Goal: Task Accomplishment & Management: Use online tool/utility

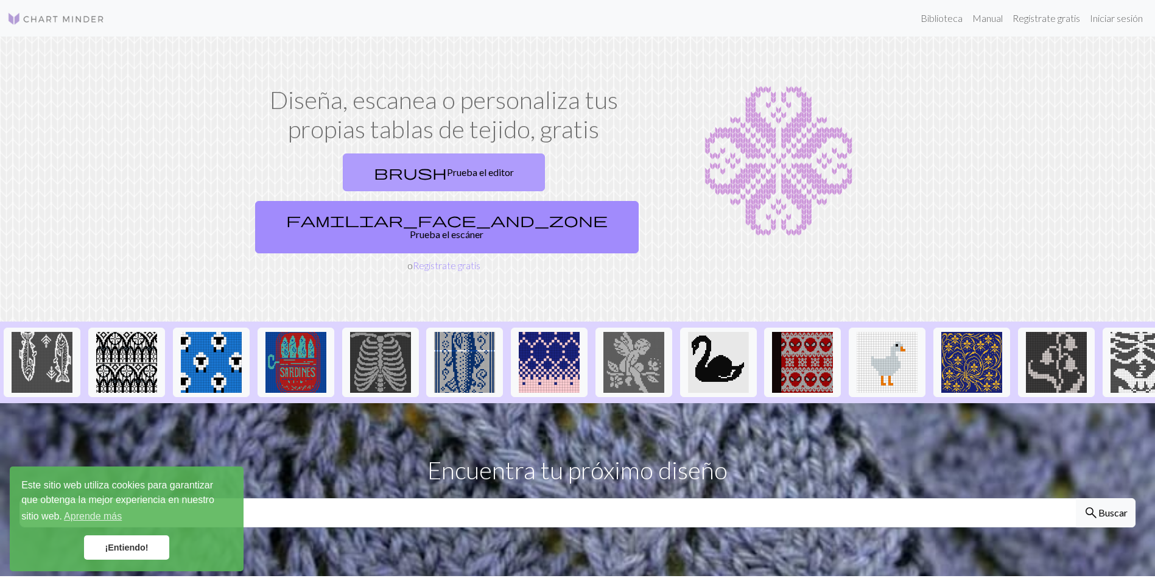
click at [447, 169] on font "Prueba el editor" at bounding box center [480, 172] width 67 height 12
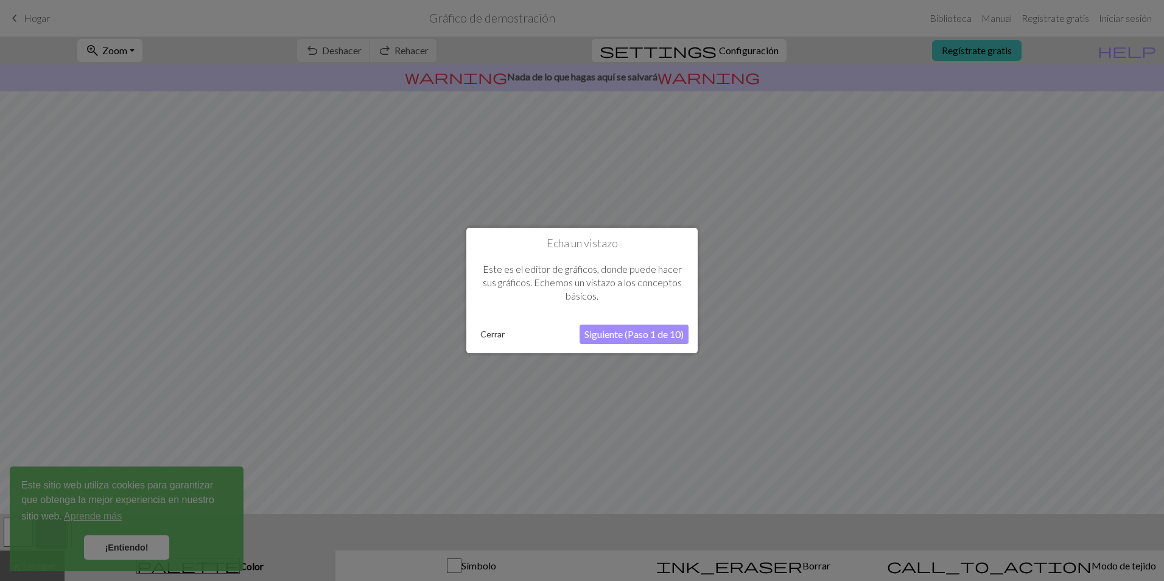
click at [492, 340] on button "Cerrar" at bounding box center [492, 334] width 34 height 18
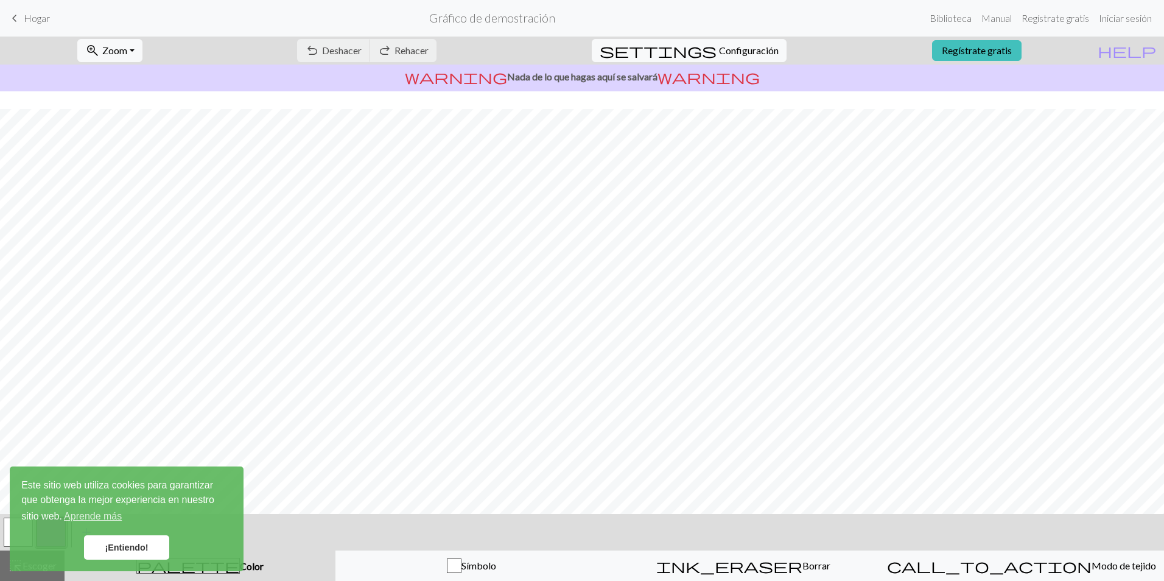
scroll to position [31, 0]
click at [149, 553] on link "¡Entiendo!" at bounding box center [126, 547] width 85 height 24
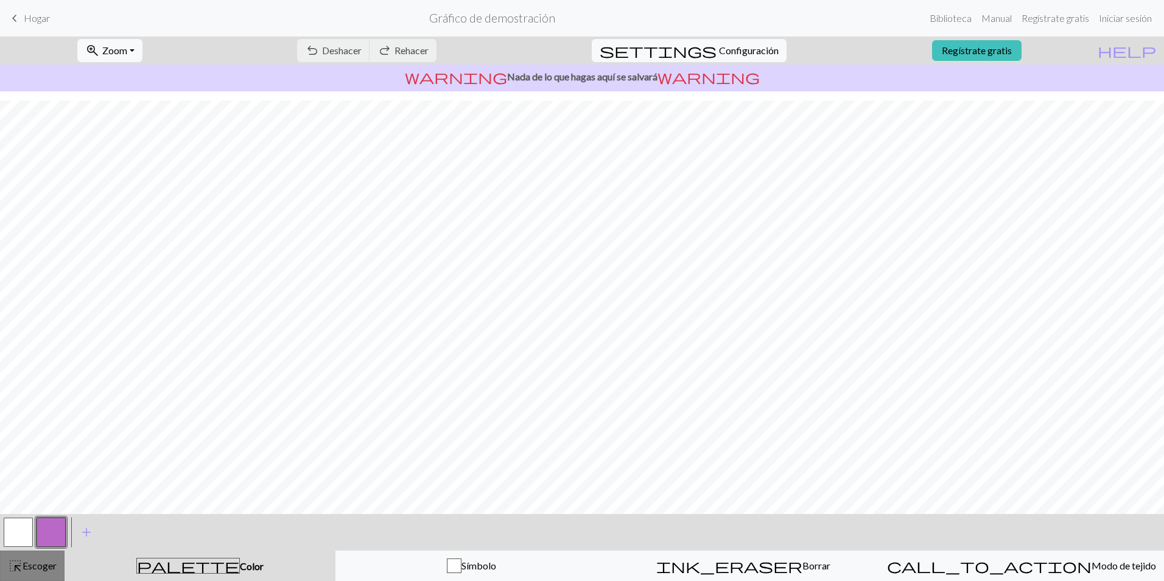
click at [48, 565] on span "Escoger" at bounding box center [40, 565] width 34 height 12
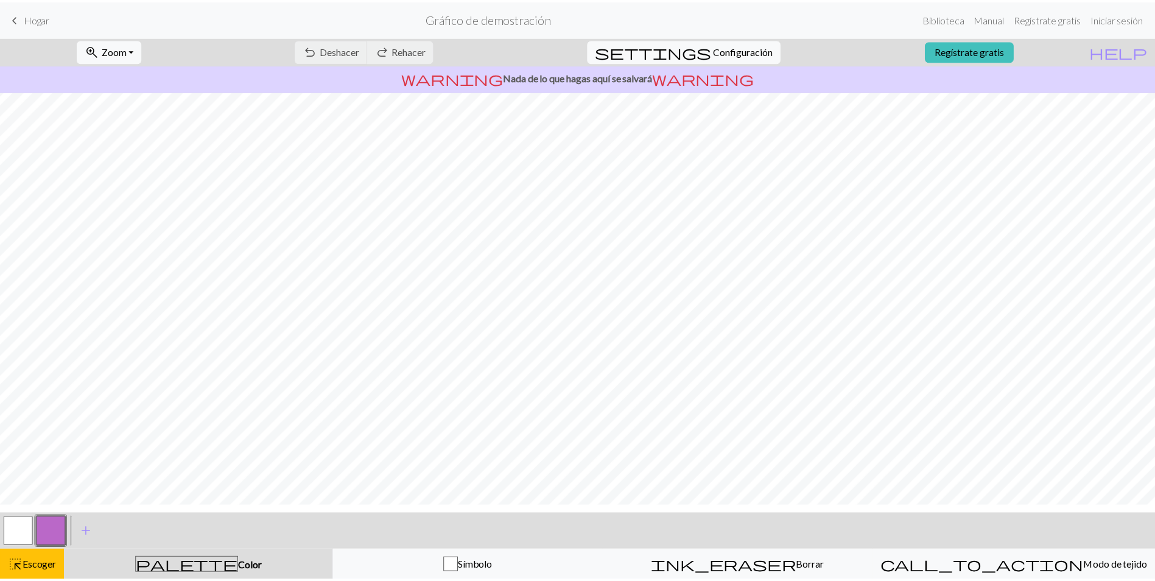
scroll to position [0, 0]
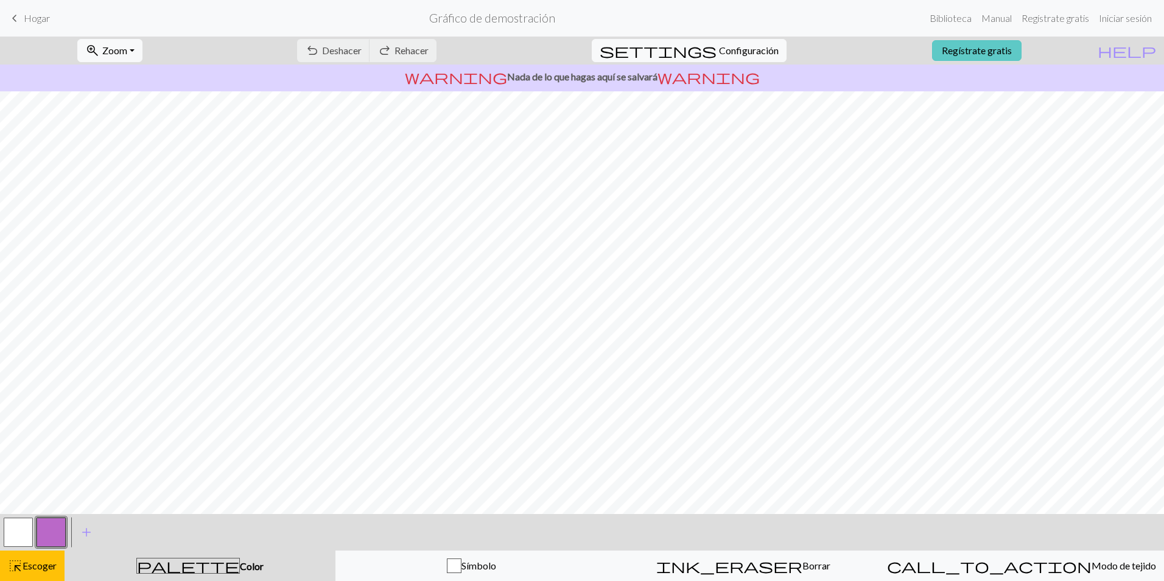
click at [1015, 53] on link "Regístrate gratis" at bounding box center [976, 50] width 89 height 21
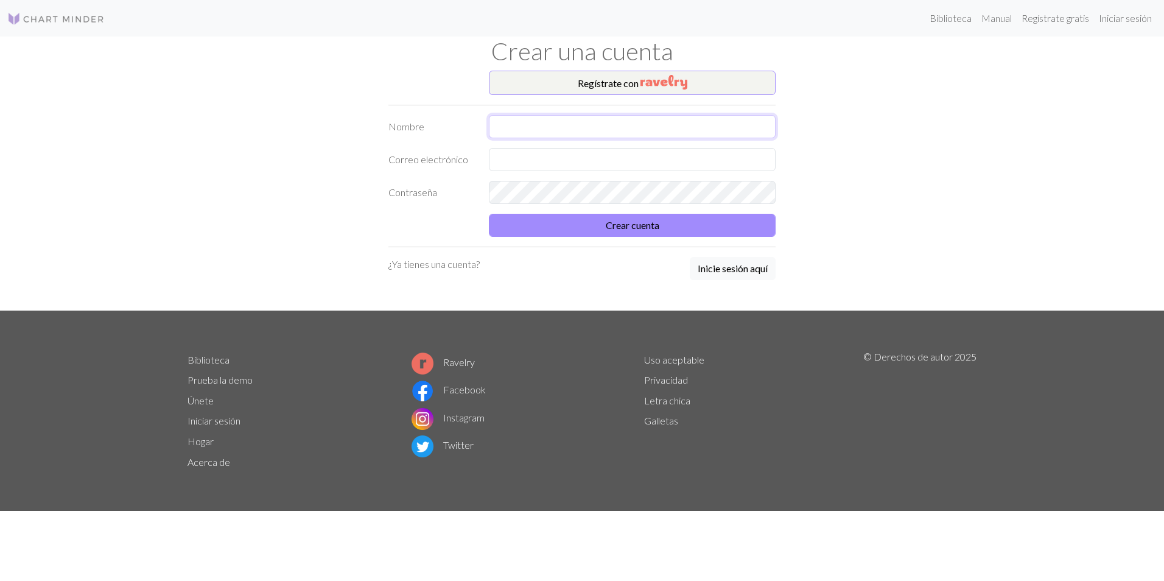
click at [672, 128] on input "text" at bounding box center [632, 126] width 287 height 23
type input "knitsyoli"
type input "[EMAIL_ADDRESS][DOMAIN_NAME]"
click at [632, 226] on button "Crear cuenta" at bounding box center [632, 225] width 287 height 23
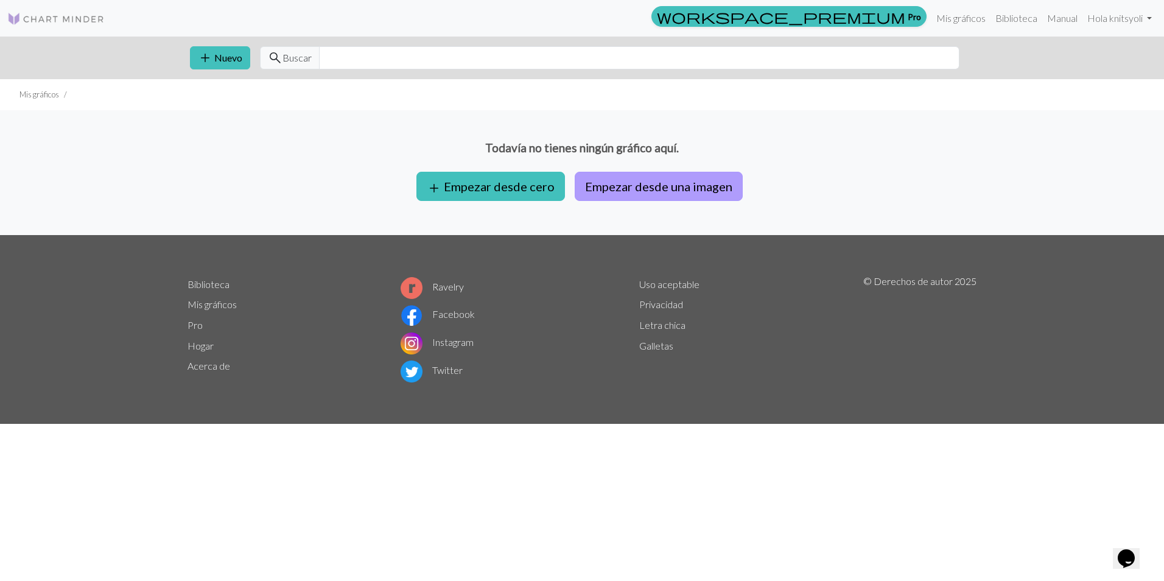
click at [632, 186] on button "Empezar desde una imagen" at bounding box center [659, 186] width 168 height 29
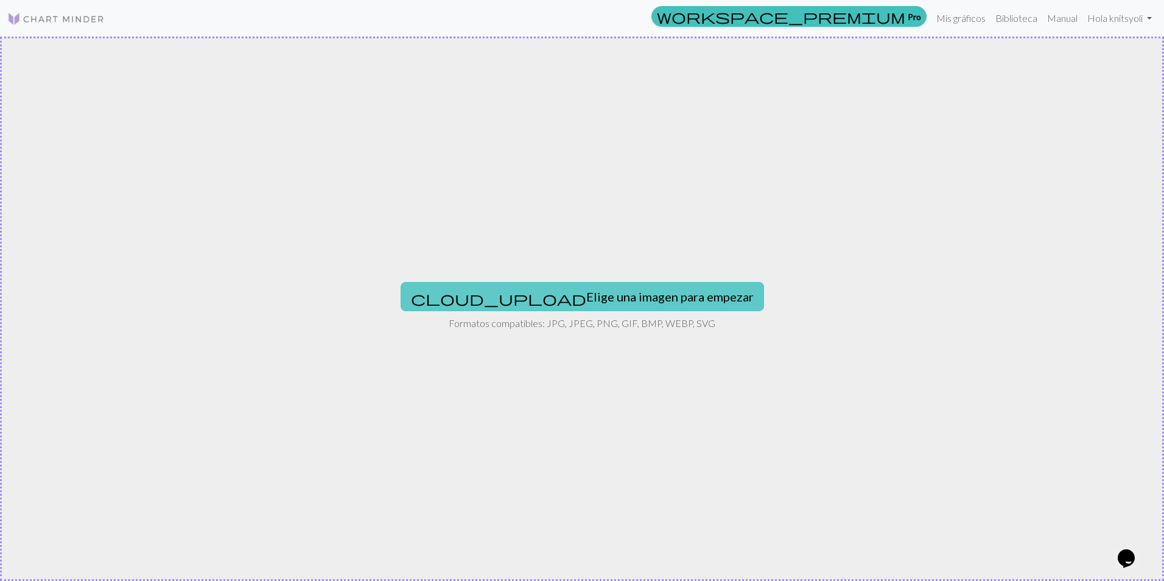
click at [604, 293] on font "Elige una imagen para empezar" at bounding box center [669, 296] width 167 height 15
type input "C:\fakepath\ChatGPT Image [DATE], 09_30_36.png"
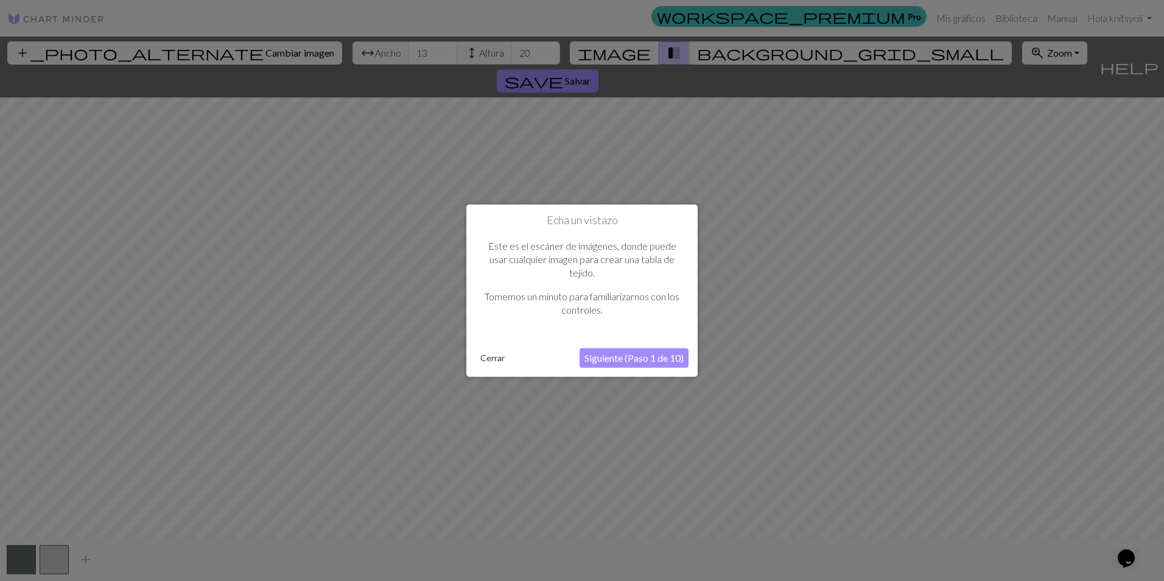
click at [495, 358] on button "Cerrar" at bounding box center [492, 357] width 34 height 18
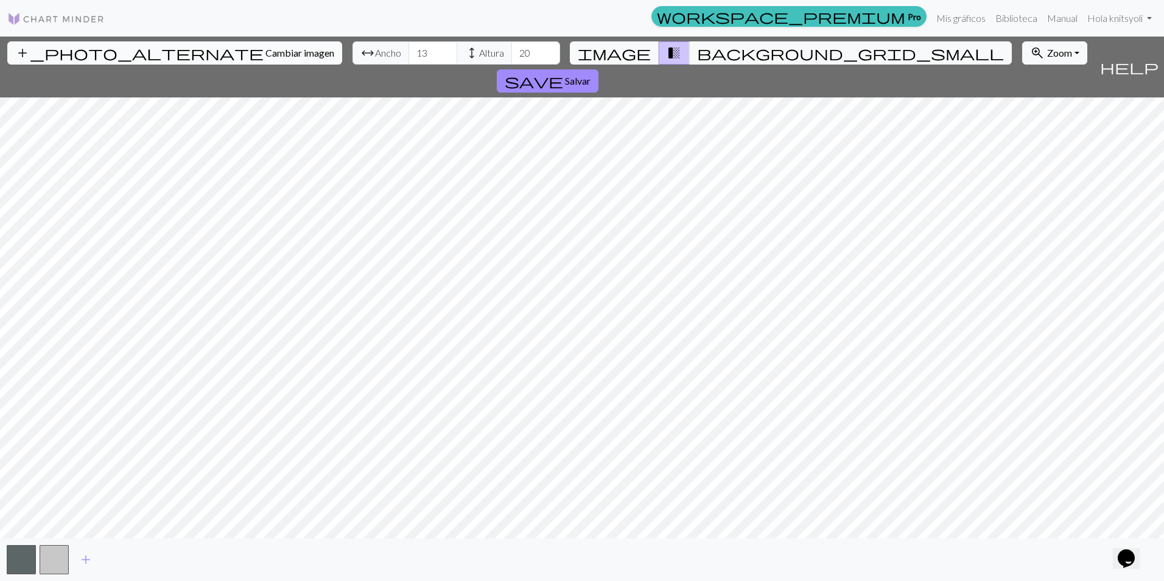
click at [265, 52] on span "Cambiar imagen" at bounding box center [299, 53] width 69 height 12
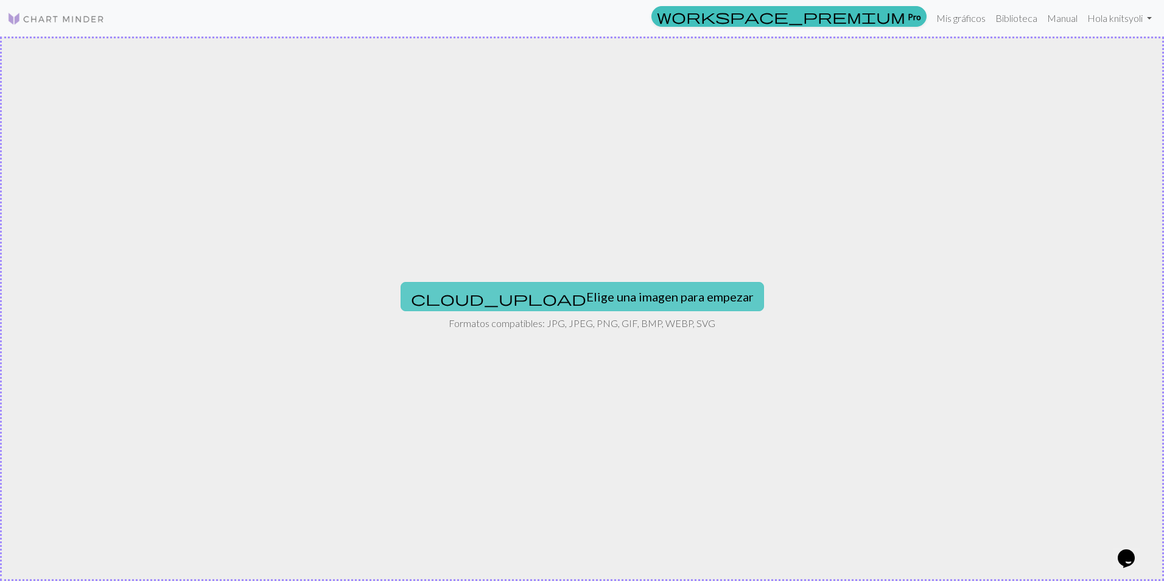
click at [592, 302] on font "Elige una imagen para empezar" at bounding box center [669, 296] width 167 height 15
type input "C:\fakepath\ChatGPT Image [DATE], 09_53_42.png"
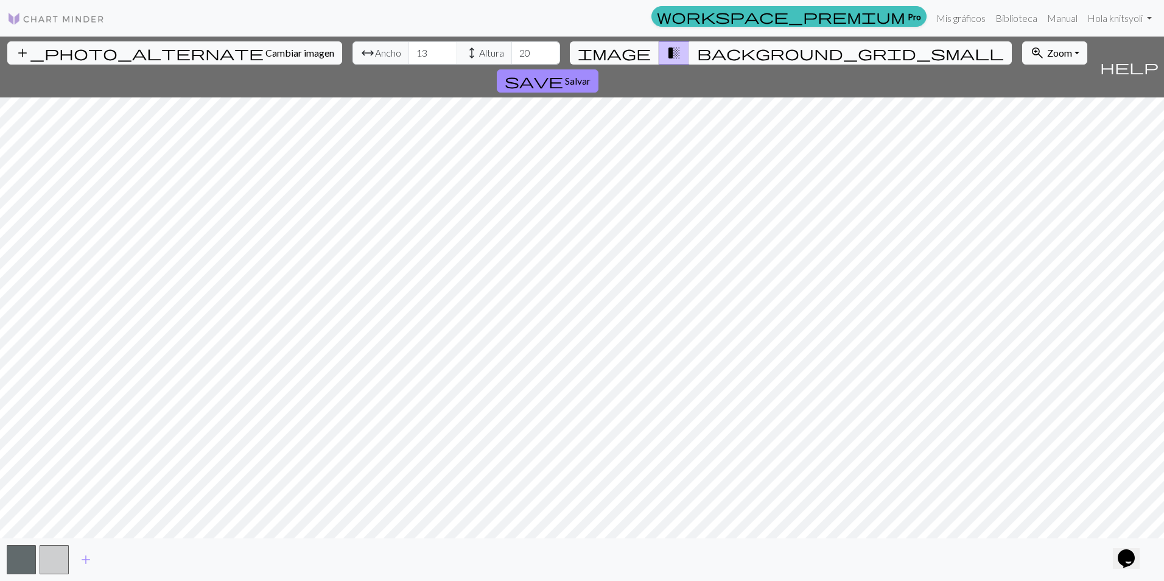
click at [697, 48] on span "background_grid_small" at bounding box center [850, 52] width 307 height 17
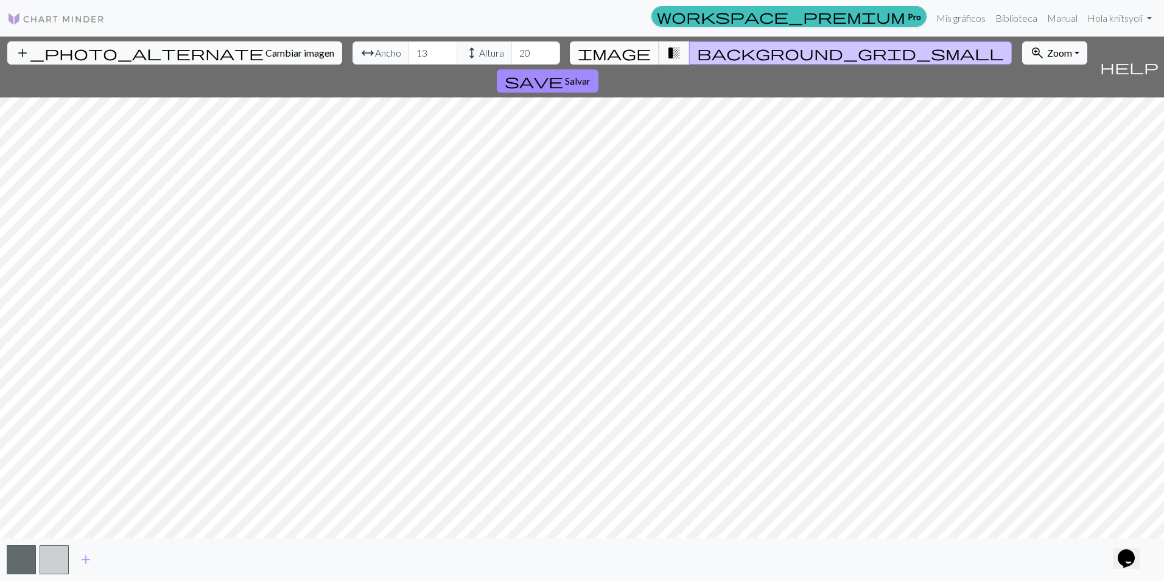
click at [633, 49] on span "image" at bounding box center [614, 52] width 73 height 17
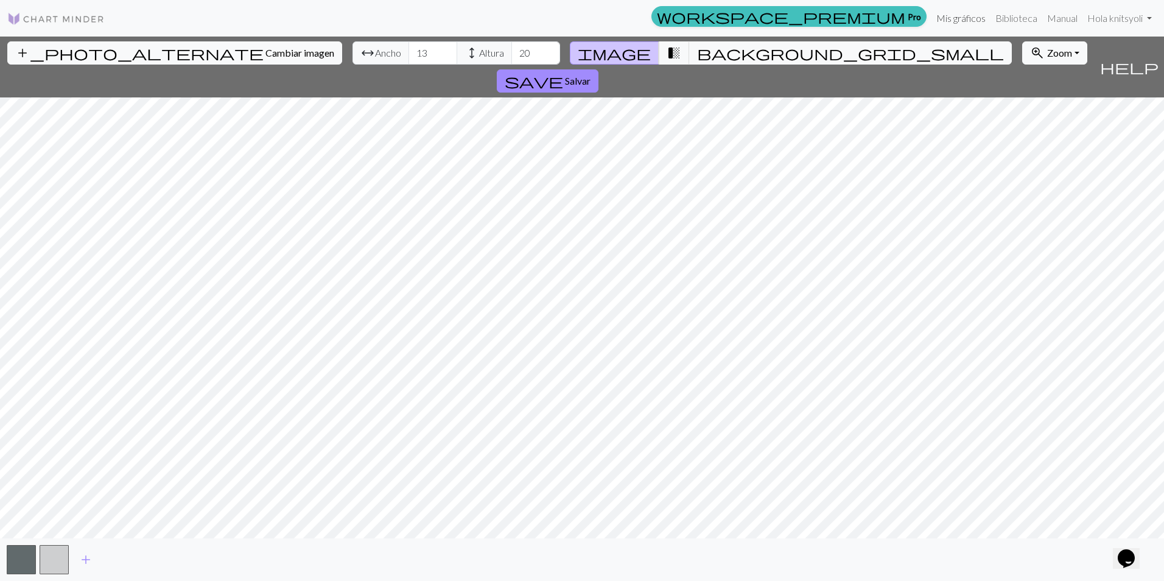
click at [979, 19] on link "Mis gráficos" at bounding box center [960, 18] width 59 height 24
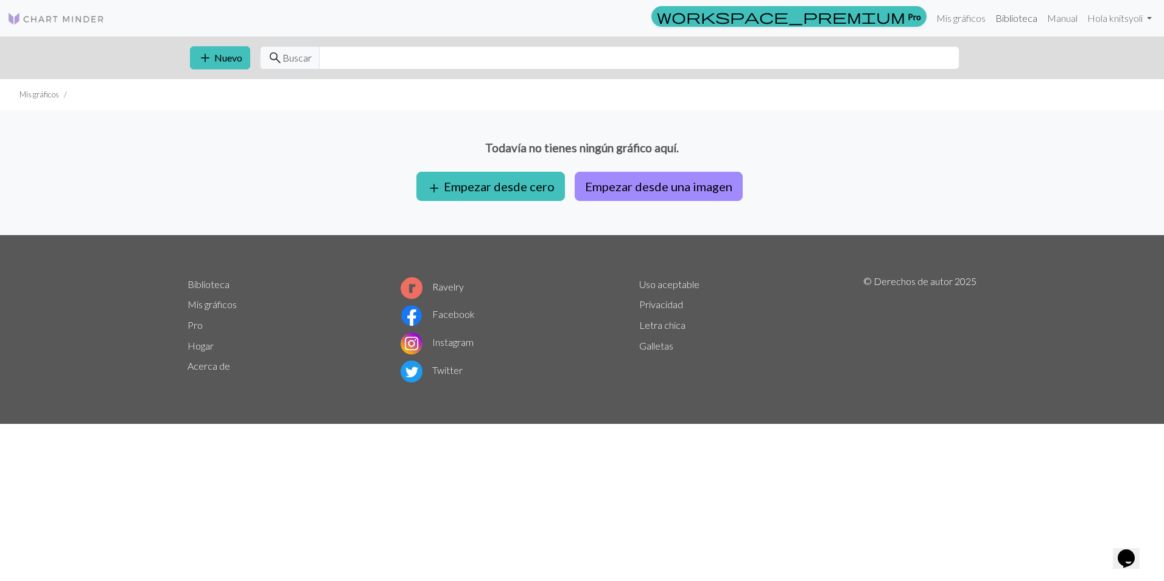
click at [1010, 16] on link "Biblioteca" at bounding box center [1016, 18] width 52 height 24
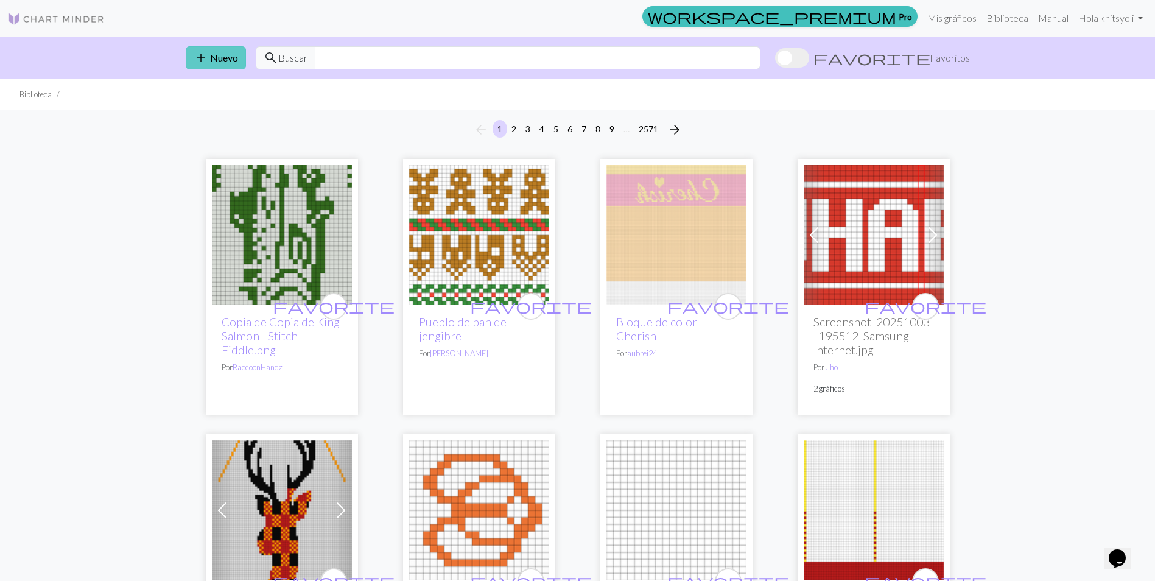
click at [234, 55] on font "Nuevo" at bounding box center [224, 58] width 28 height 12
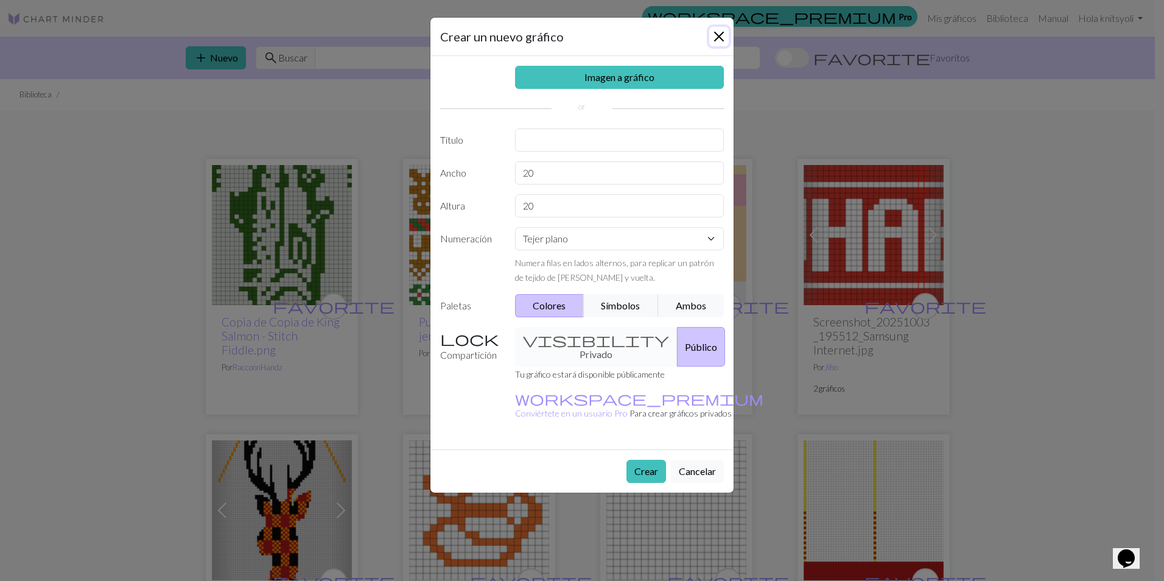
click at [722, 38] on button "Cerrar" at bounding box center [718, 36] width 19 height 19
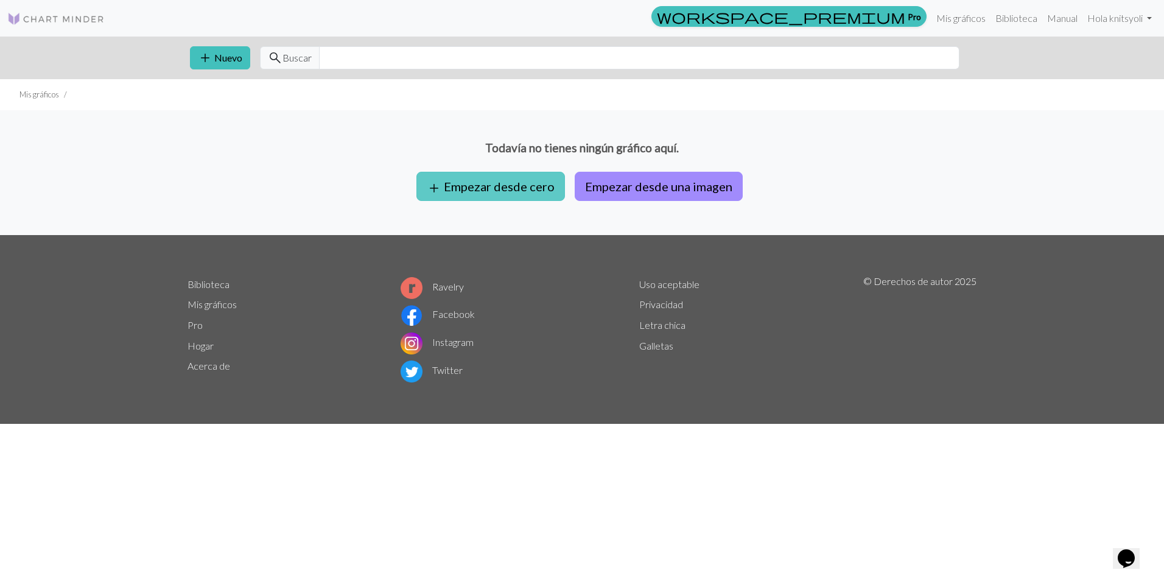
click at [512, 195] on button "add Empezar desde cero" at bounding box center [490, 186] width 149 height 29
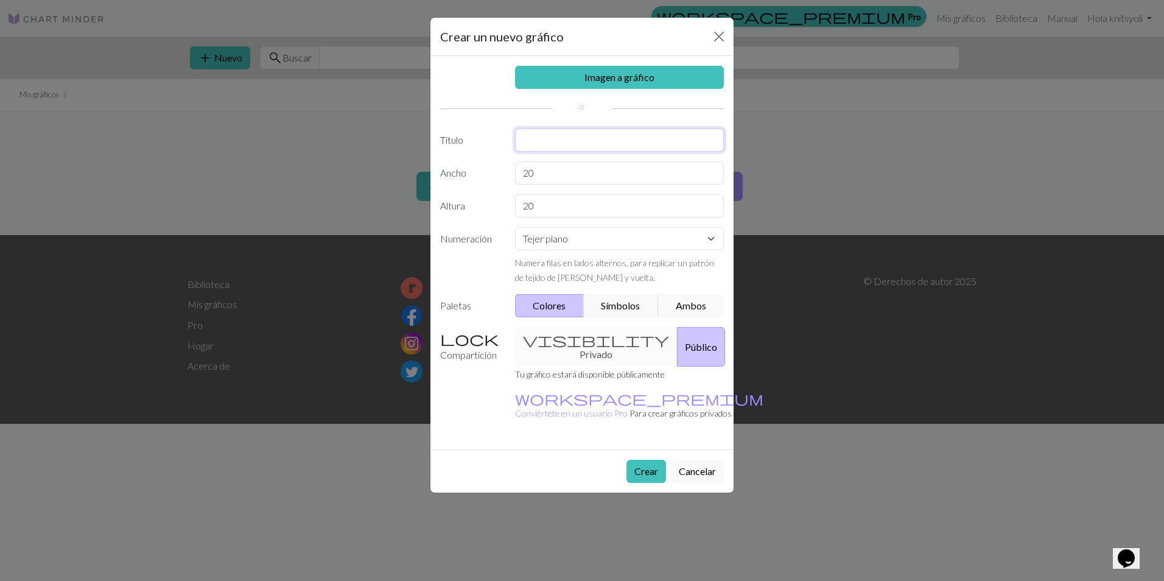
click at [555, 139] on input "text" at bounding box center [619, 139] width 209 height 23
type input "primer diseño"
click at [626, 310] on button "Símbolos" at bounding box center [620, 305] width 75 height 23
click at [560, 303] on button "Colores" at bounding box center [549, 305] width 69 height 23
click at [586, 341] on div "visibility Privado Público" at bounding box center [620, 347] width 224 height 40
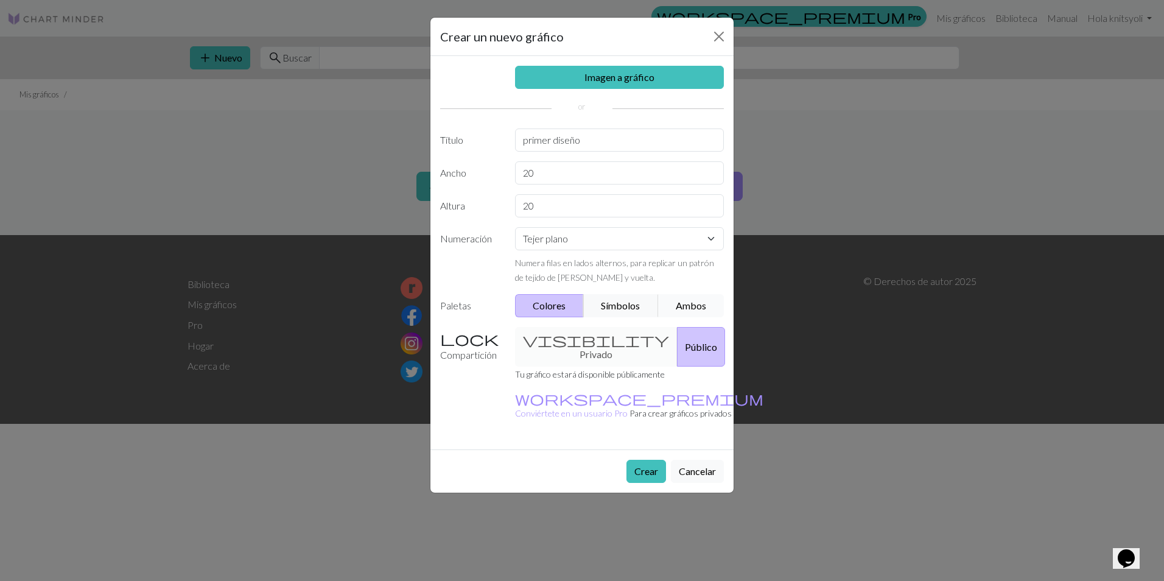
drag, startPoint x: 655, startPoint y: 455, endPoint x: 691, endPoint y: 306, distance: 152.8
click at [691, 306] on form "Crear un nuevo gráfico Imagen a gráfico Título primer diseño Ancho 20 Altura 20…" at bounding box center [581, 255] width 303 height 475
click at [648, 460] on button "Crear" at bounding box center [646, 471] width 40 height 23
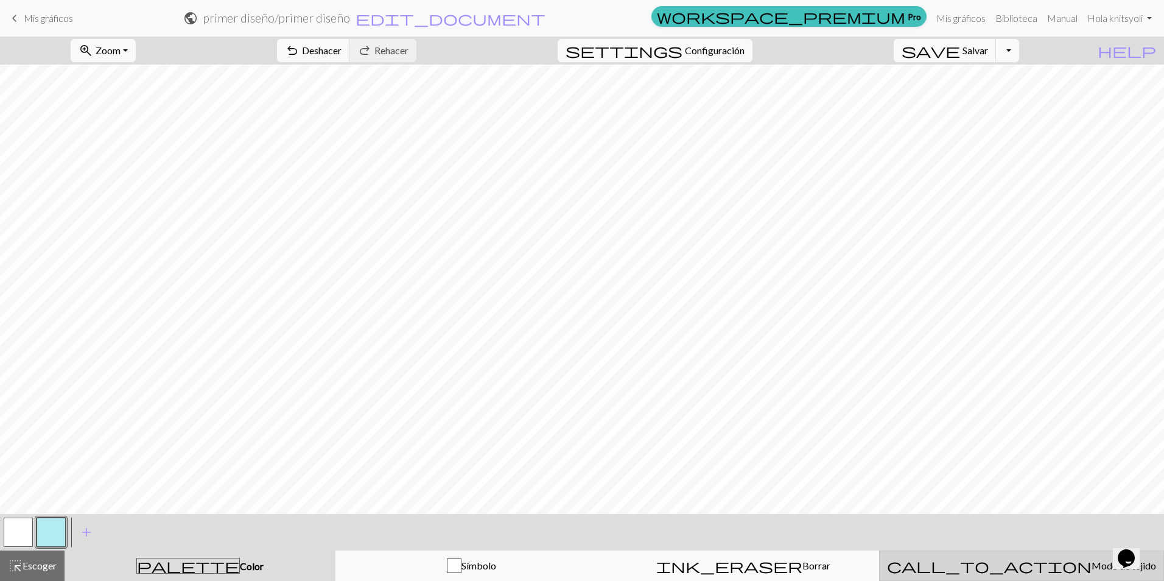
click at [1091, 567] on span "Modo de tejido" at bounding box center [1123, 565] width 65 height 12
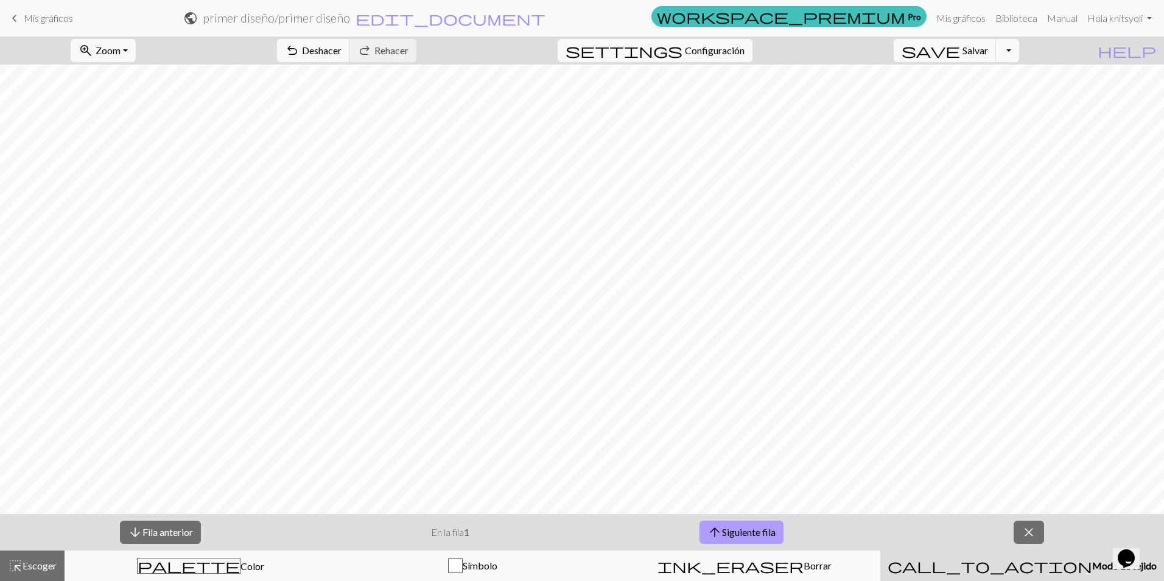
click at [735, 524] on button "arrow_upward Siguiente fila" at bounding box center [741, 531] width 84 height 23
click at [189, 532] on font "Fila anterior" at bounding box center [167, 532] width 51 height 12
click at [341, 50] on span "Deshacer" at bounding box center [322, 50] width 40 height 12
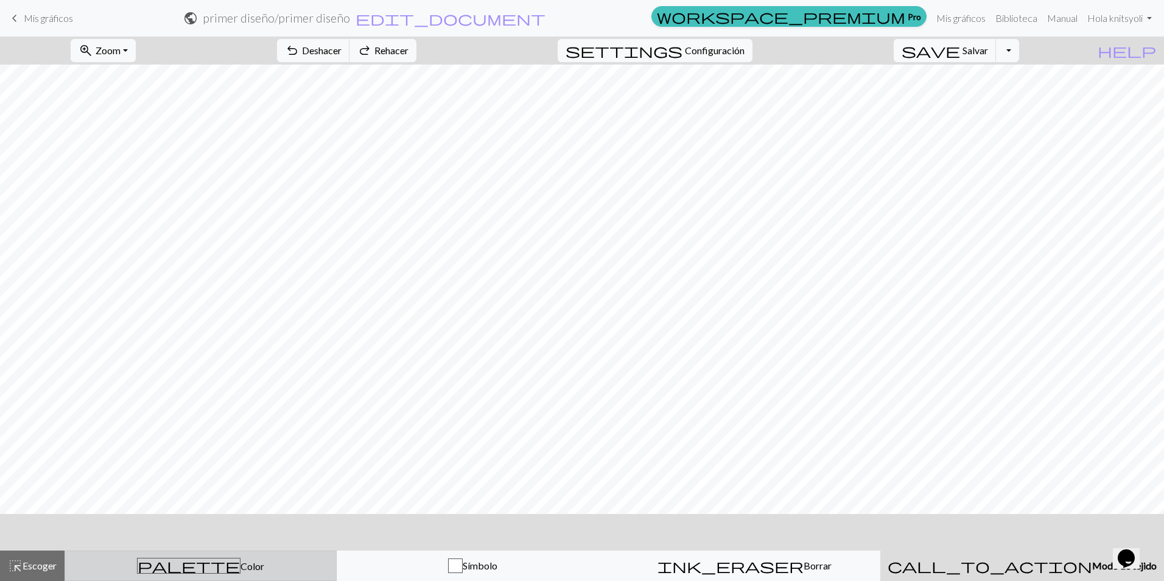
click at [203, 559] on div "palette Color Color" at bounding box center [200, 566] width 256 height 16
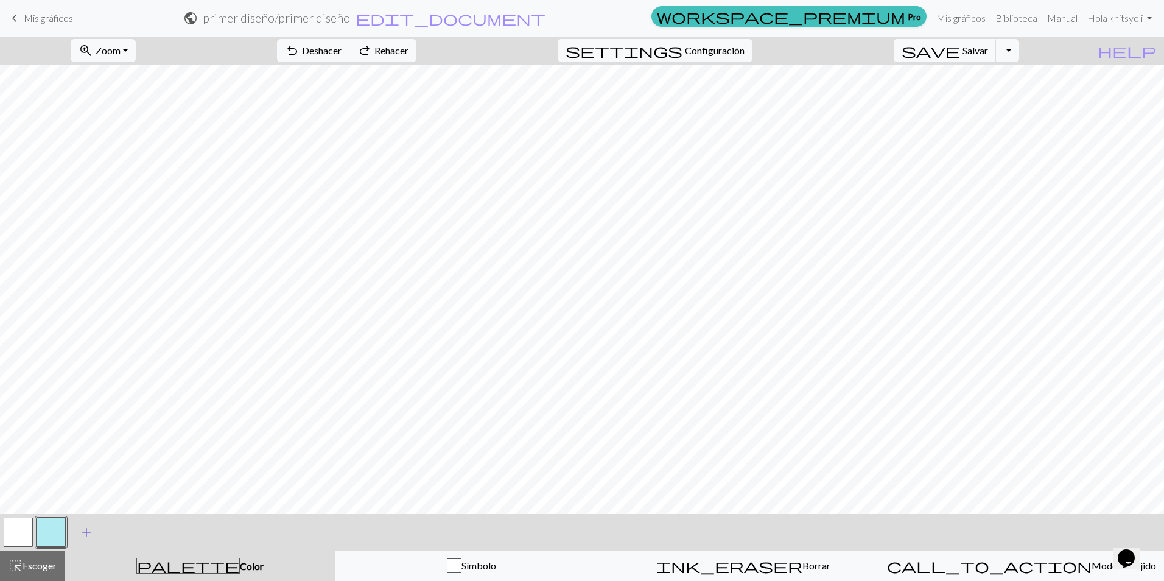
click at [86, 530] on span "add" at bounding box center [86, 531] width 15 height 17
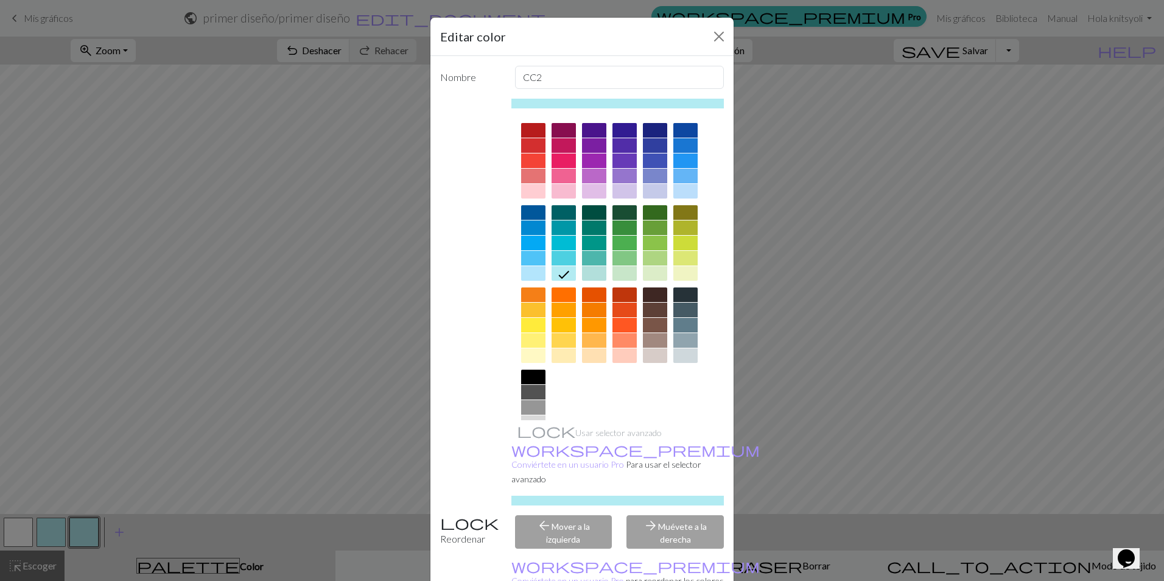
click at [531, 133] on div at bounding box center [533, 130] width 24 height 15
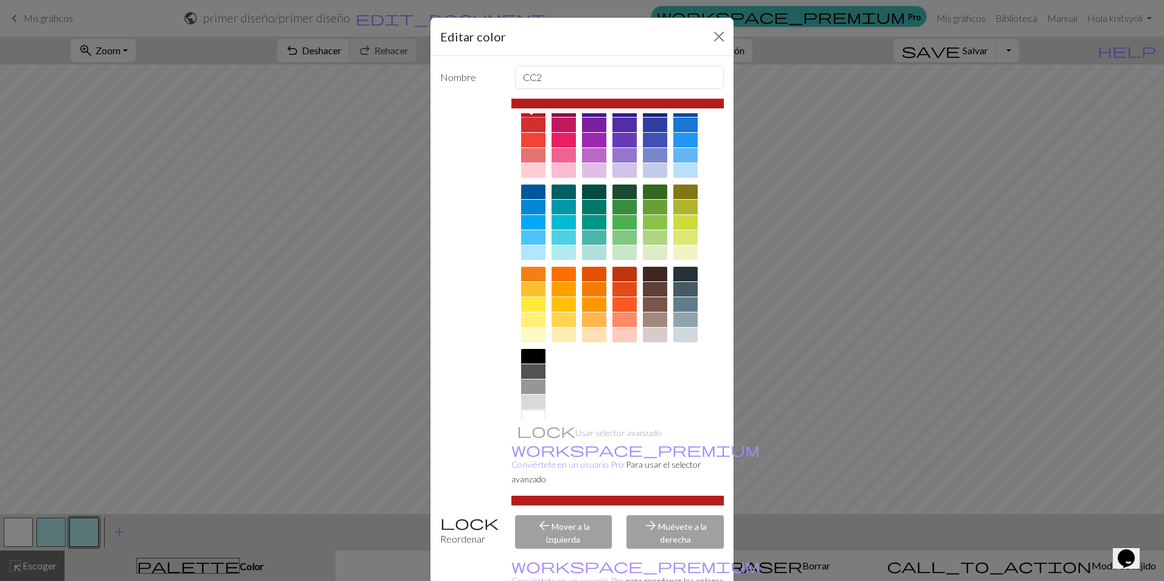
scroll to position [39, 0]
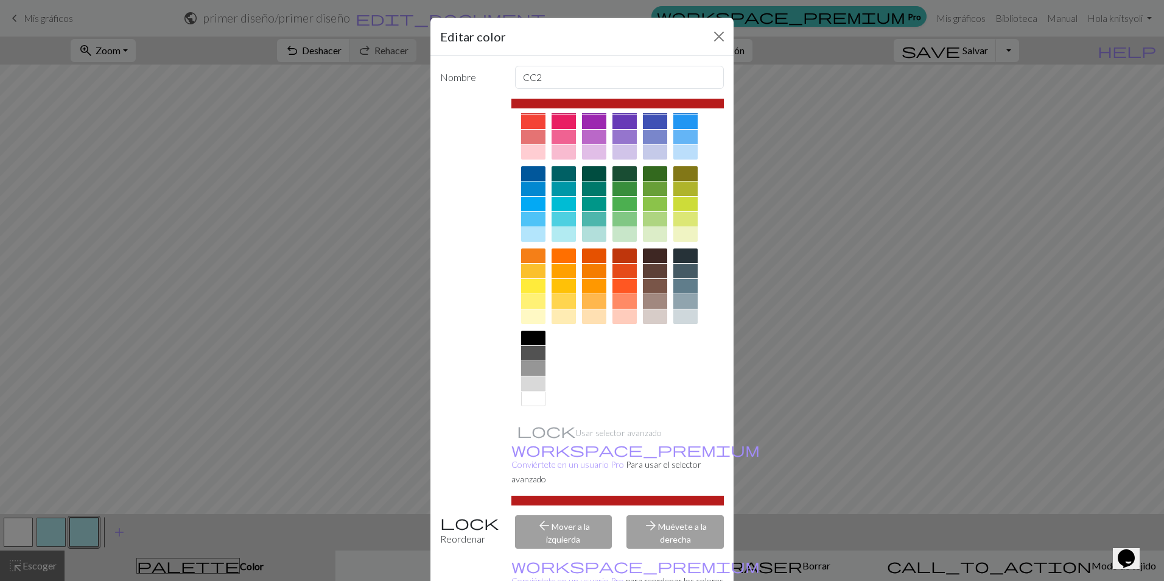
click at [579, 517] on div "arrow_back Mover a la izquierda" at bounding box center [564, 531] width 112 height 33
click at [652, 516] on div "arrow_forward Muévete a la derecha" at bounding box center [675, 531] width 112 height 33
click at [715, 30] on button "Cerrar" at bounding box center [718, 36] width 19 height 19
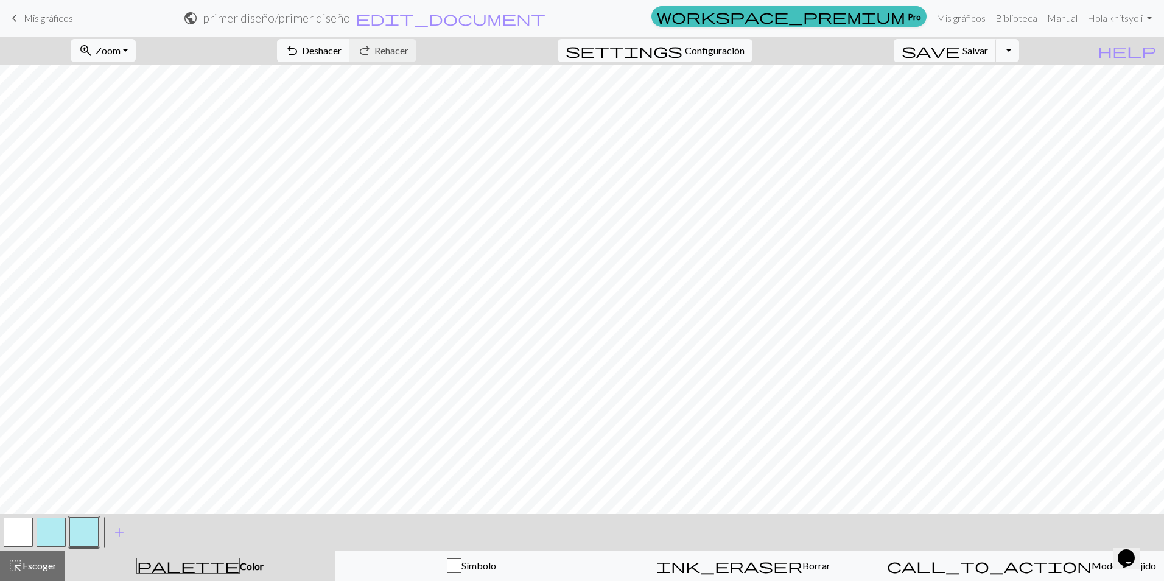
click at [82, 529] on button "button" at bounding box center [83, 531] width 29 height 29
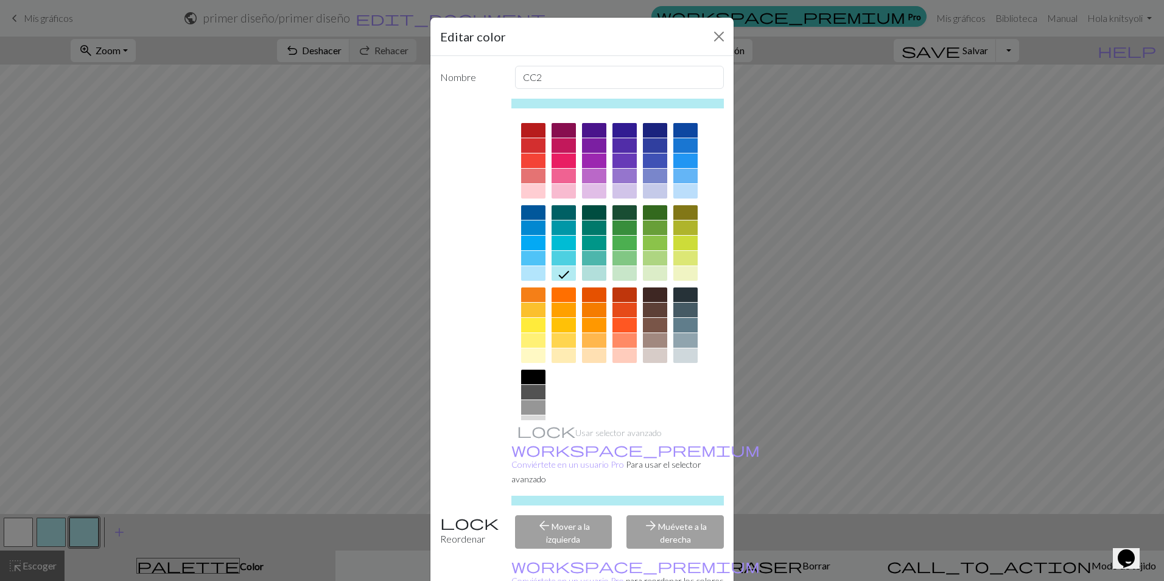
click at [532, 124] on div at bounding box center [533, 130] width 24 height 15
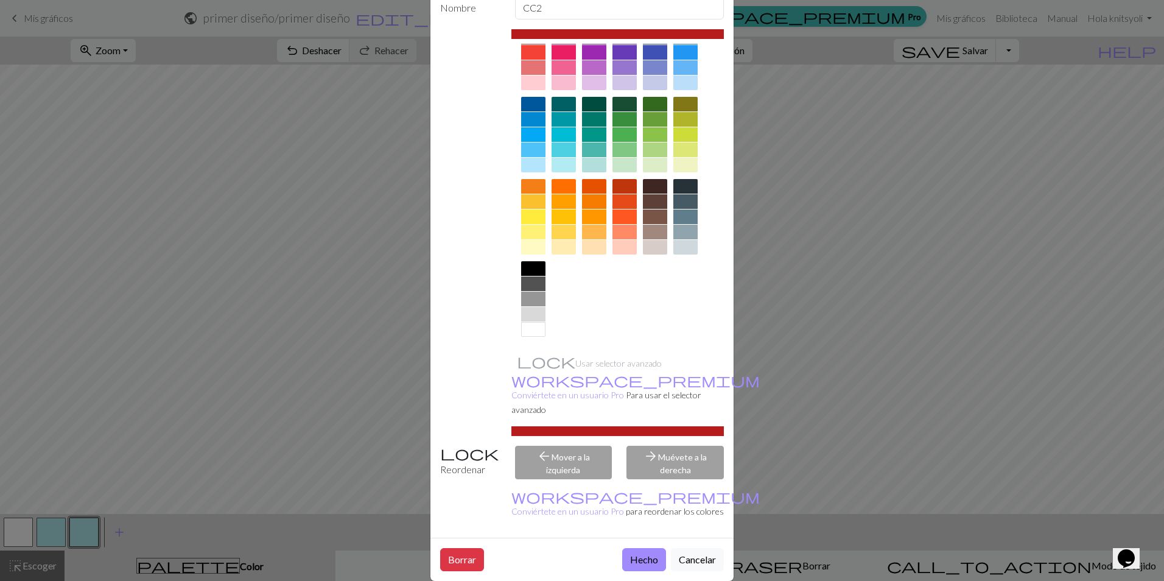
scroll to position [72, 0]
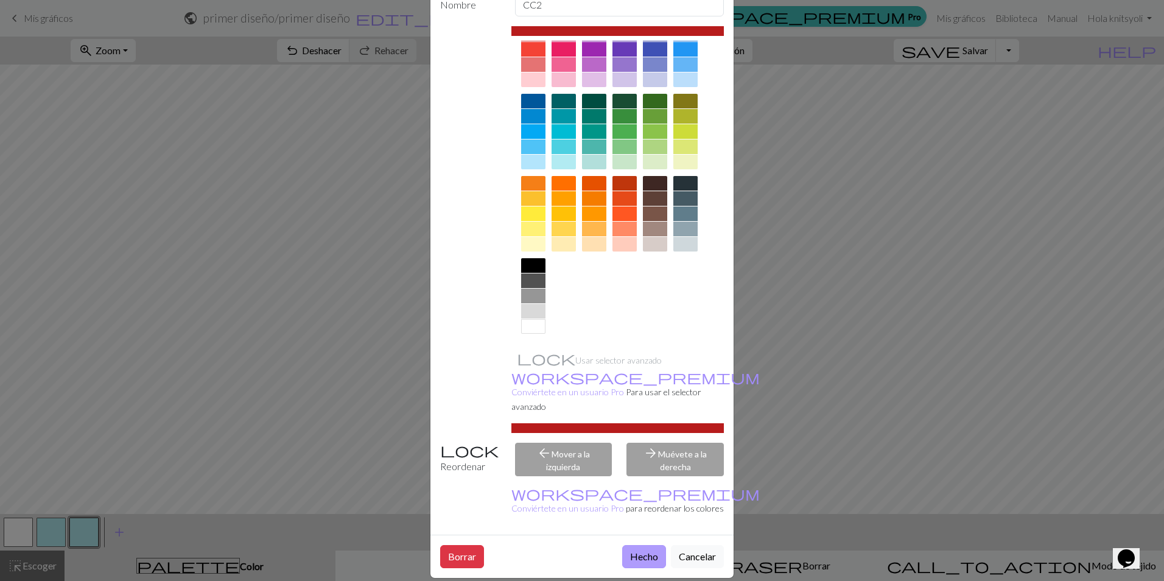
click at [642, 545] on button "Hecho" at bounding box center [644, 556] width 44 height 23
